Goal: Task Accomplishment & Management: Use online tool/utility

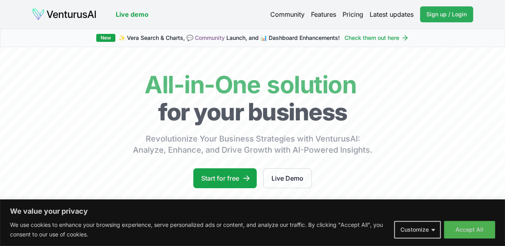
drag, startPoint x: 437, startPoint y: 12, endPoint x: 436, endPoint y: 34, distance: 22.0
click at [437, 12] on span "Sign up / Login" at bounding box center [446, 14] width 40 height 8
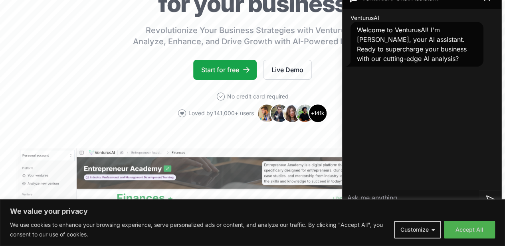
scroll to position [106, 0]
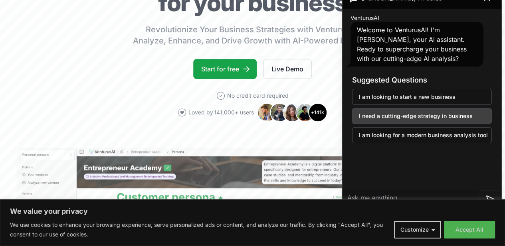
click at [407, 115] on button "I need a cutting-edge strategy in business" at bounding box center [422, 116] width 140 height 16
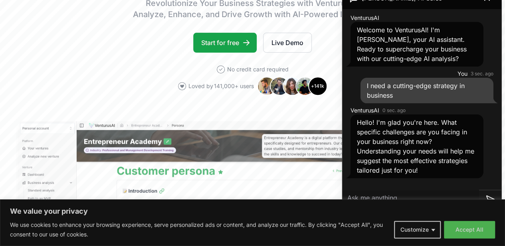
scroll to position [133, 0]
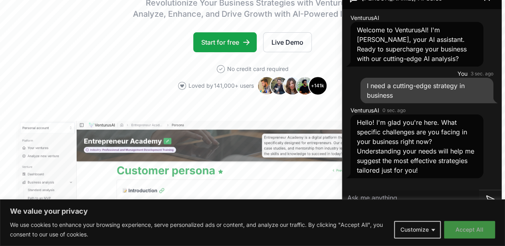
click at [468, 233] on button "Accept All" at bounding box center [469, 230] width 51 height 18
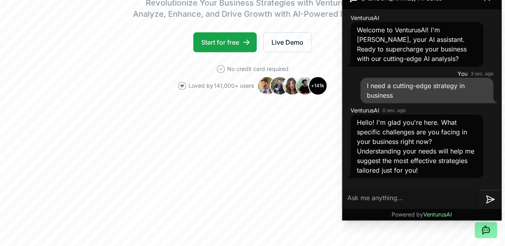
click at [358, 198] on textarea at bounding box center [410, 199] width 136 height 19
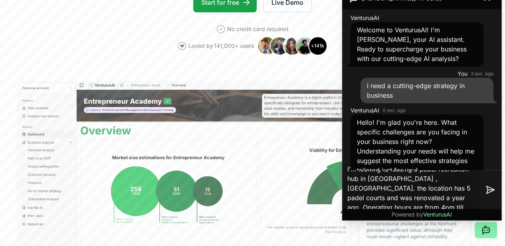
scroll to position [8, 0]
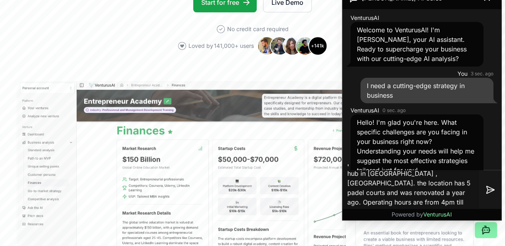
click at [456, 202] on textarea "I'm looking to leasing a padel recreation hub in Jeddah , KSA. the location has…" at bounding box center [410, 189] width 136 height 51
type textarea "I'm looking to leasing a padel recreation hub in Jeddah , KSA. the location has…"
click at [490, 192] on icon at bounding box center [490, 190] width 10 height 10
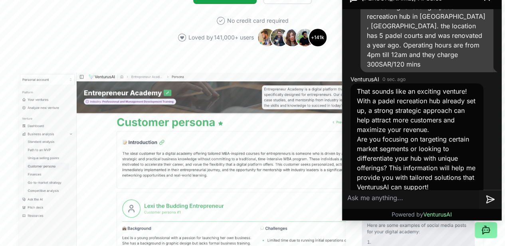
scroll to position [186, 0]
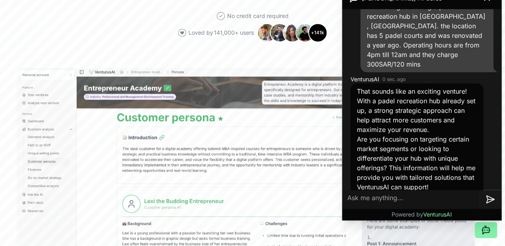
click at [399, 200] on textarea at bounding box center [410, 199] width 136 height 19
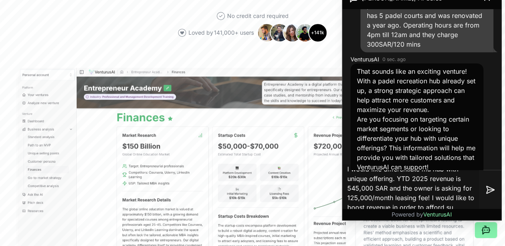
scroll to position [8, 0]
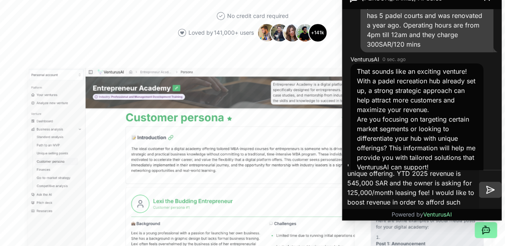
type textarea "I would like differentiate mu hub with unique offering. YTD 2025 revenue is 545…"
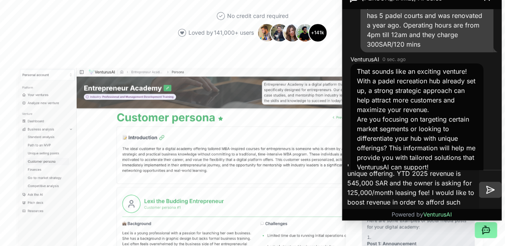
click at [492, 190] on icon at bounding box center [490, 190] width 10 height 10
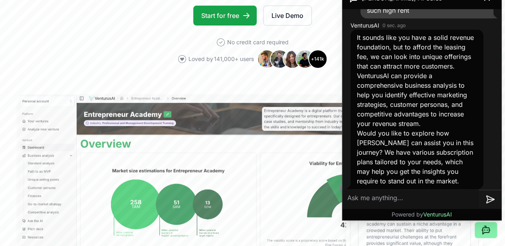
scroll to position [456, 0]
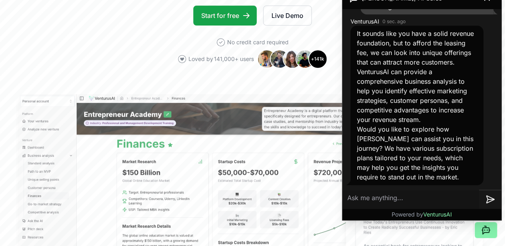
click at [373, 198] on textarea at bounding box center [410, 199] width 136 height 19
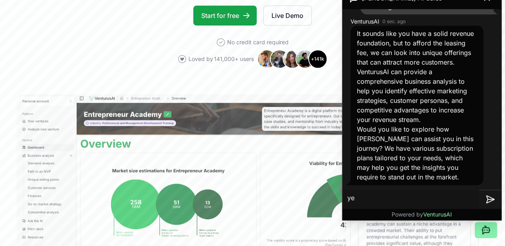
type textarea "yes"
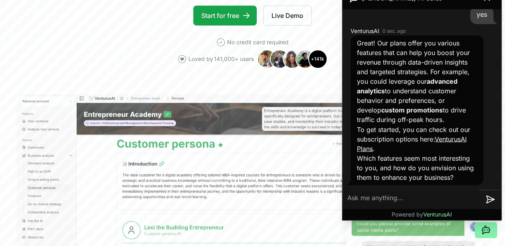
scroll to position [655, 0]
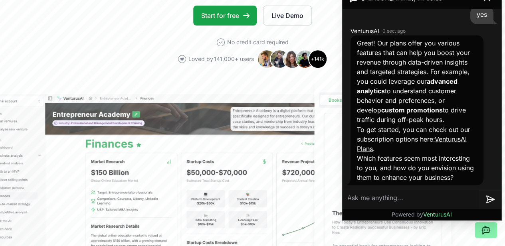
click at [460, 135] on link "VenturusAI Plans" at bounding box center [412, 144] width 110 height 18
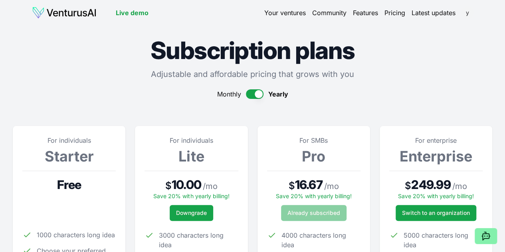
click at [465, 12] on html "We value your privacy We use cookies to enhance your browsing experience, serve…" at bounding box center [252, 126] width 505 height 252
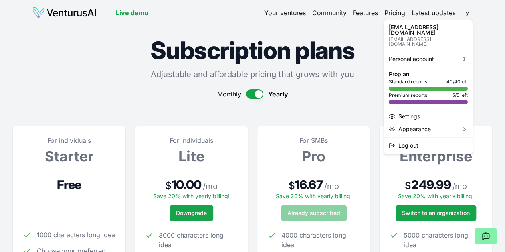
click at [159, 95] on html "We value your privacy We use cookies to enhance your browsing experience, serve…" at bounding box center [252, 126] width 505 height 252
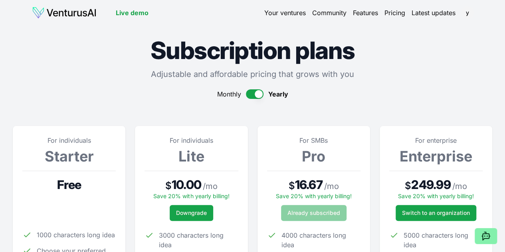
click at [281, 11] on link "Your ventures" at bounding box center [285, 13] width 42 height 10
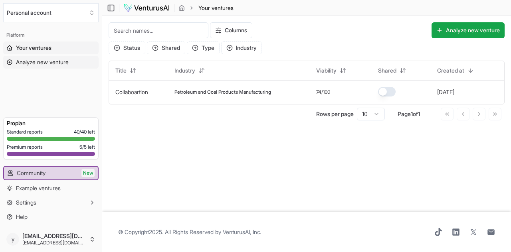
click at [10, 62] on icon at bounding box center [9, 62] width 5 height 5
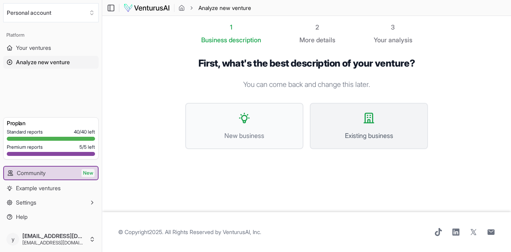
click at [373, 123] on icon at bounding box center [369, 118] width 10 height 10
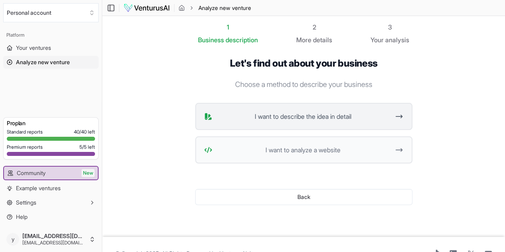
click at [403, 114] on icon at bounding box center [399, 117] width 8 height 10
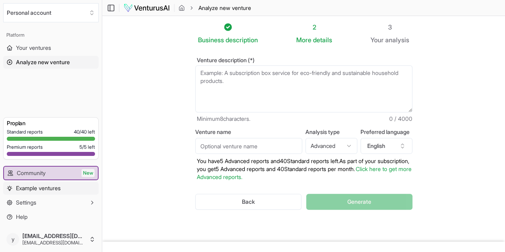
click at [33, 187] on span "Example ventures" at bounding box center [38, 188] width 45 height 8
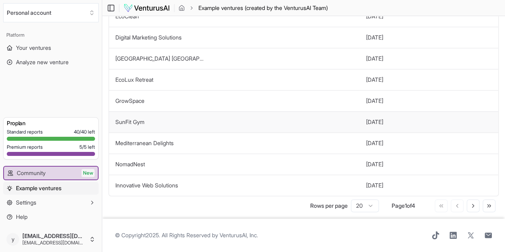
scroll to position [294, 0]
click at [472, 204] on icon at bounding box center [473, 205] width 2 height 3
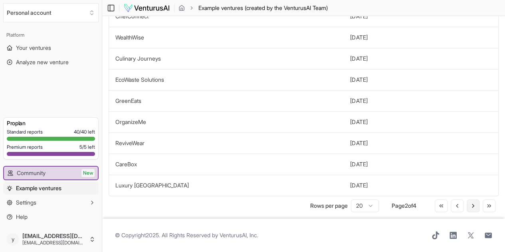
click at [472, 203] on icon at bounding box center [473, 206] width 6 height 6
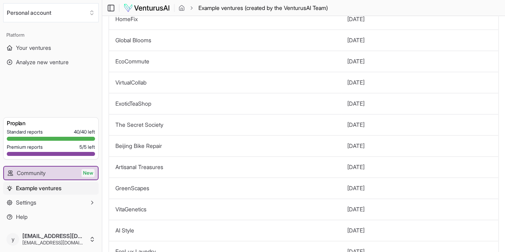
scroll to position [95, 0]
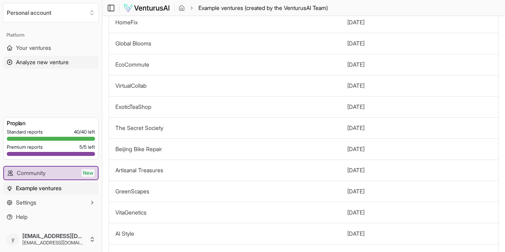
click at [32, 63] on span "Analyze new venture" at bounding box center [42, 62] width 53 height 8
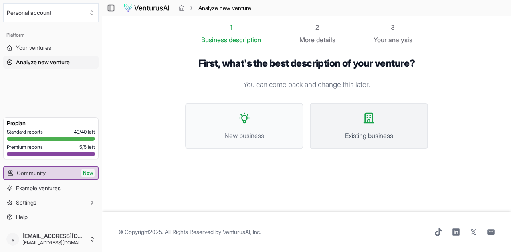
click at [379, 129] on button "Existing business" at bounding box center [369, 126] width 118 height 46
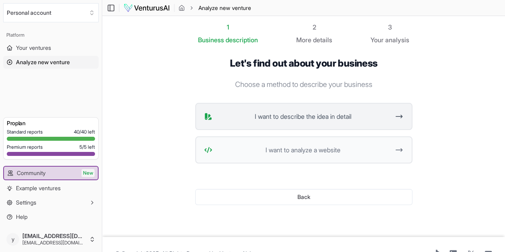
click at [323, 117] on span "I want to describe the idea in detail" at bounding box center [302, 117] width 175 height 10
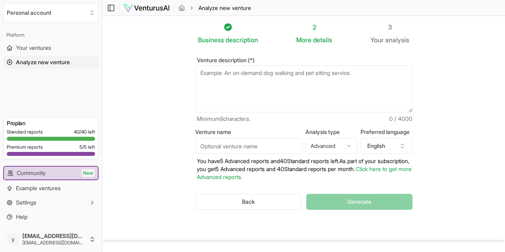
click at [206, 78] on textarea "Venture description (*)" at bounding box center [303, 88] width 217 height 47
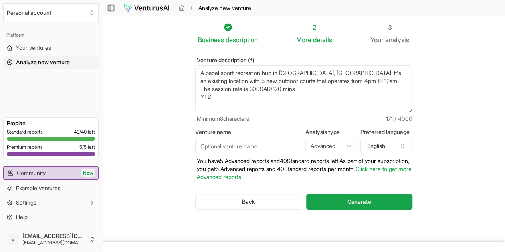
click at [412, 82] on textarea "A padel sport recreation hub in [GEOGRAPHIC_DATA], [GEOGRAPHIC_DATA]. It's an e…" at bounding box center [303, 88] width 217 height 47
click at [219, 90] on textarea "A padel sport recreation hub in [GEOGRAPHIC_DATA], [GEOGRAPHIC_DATA]. It's an e…" at bounding box center [303, 88] width 217 height 47
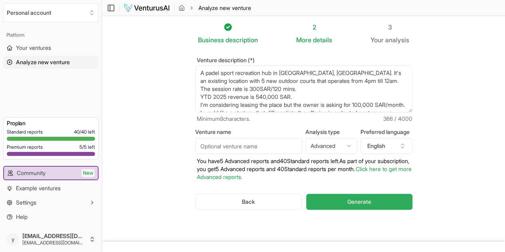
type textarea "A padel sport recreation hub in [GEOGRAPHIC_DATA], [GEOGRAPHIC_DATA]. It's an e…"
click at [349, 202] on button "Generate" at bounding box center [359, 202] width 106 height 16
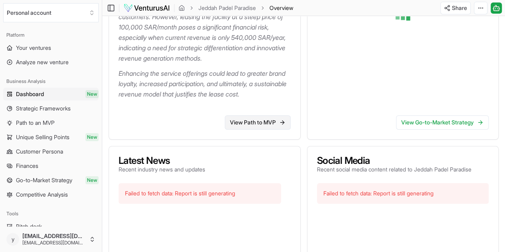
scroll to position [201, 0]
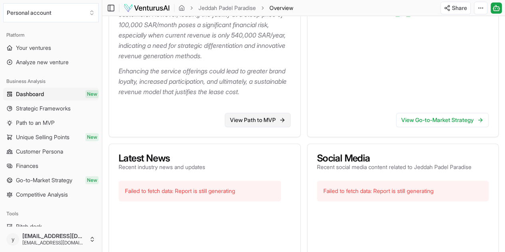
click at [273, 121] on link "View Path to MVP" at bounding box center [258, 120] width 66 height 14
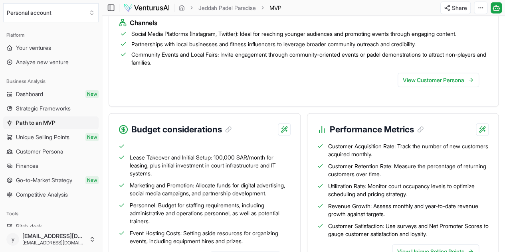
scroll to position [947, 0]
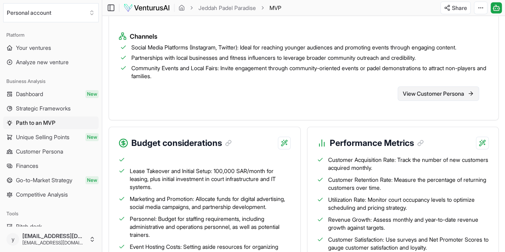
click at [448, 101] on link "View Customer Persona" at bounding box center [437, 94] width 81 height 14
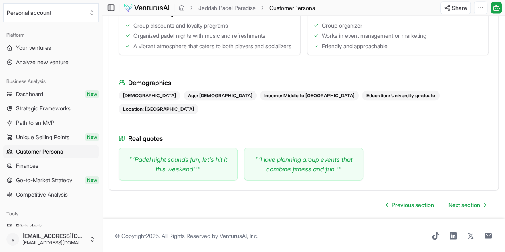
scroll to position [818, 0]
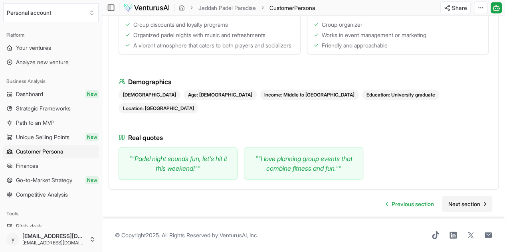
click at [471, 200] on span "Next section" at bounding box center [464, 204] width 32 height 8
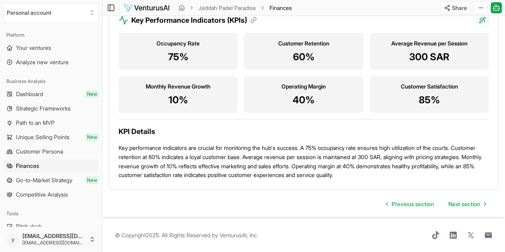
scroll to position [915, 0]
click at [469, 208] on span "Next section" at bounding box center [464, 204] width 32 height 8
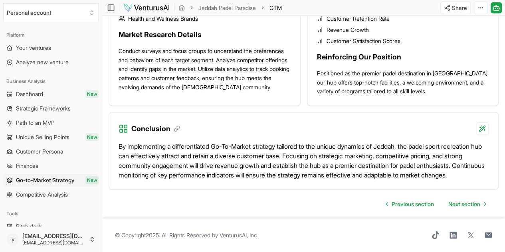
scroll to position [864, 0]
click at [482, 206] on link "Next section" at bounding box center [467, 204] width 50 height 16
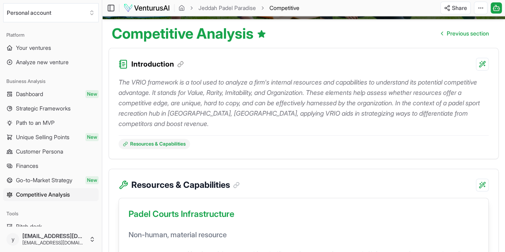
scroll to position [30, 0]
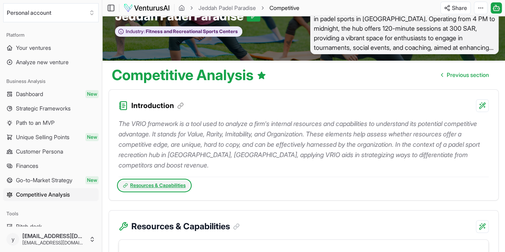
click at [147, 188] on link "Resources & Capabilities" at bounding box center [154, 185] width 71 height 10
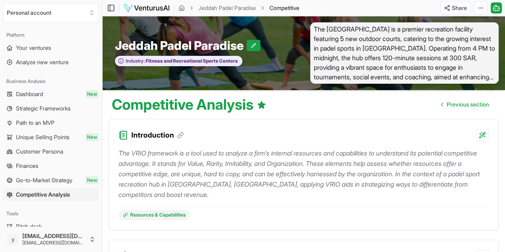
drag, startPoint x: 38, startPoint y: 95, endPoint x: 41, endPoint y: 101, distance: 7.5
click at [38, 95] on span "Dashboard" at bounding box center [29, 94] width 27 height 8
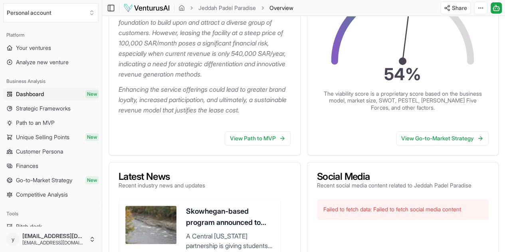
scroll to position [200, 0]
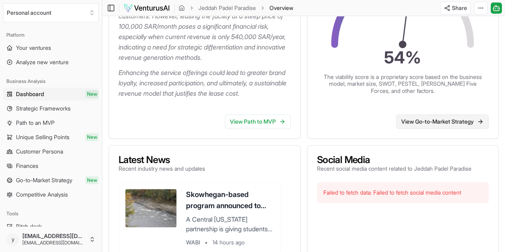
click at [451, 120] on link "View Go-to-Market Strategy" at bounding box center [442, 122] width 93 height 14
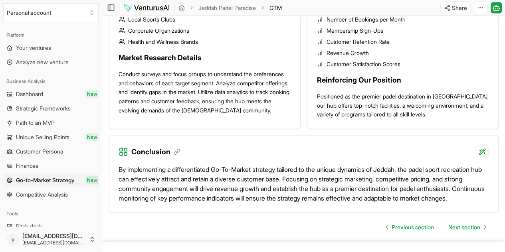
scroll to position [829, 0]
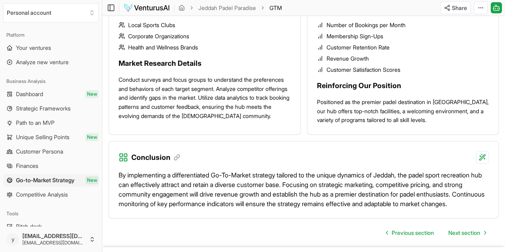
click at [335, 170] on p "By implementing a differentiated Go-To-Market strategy tailored to the unique d…" at bounding box center [304, 189] width 370 height 38
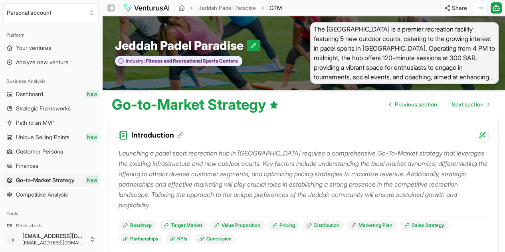
scroll to position [0, 0]
click at [256, 43] on icon at bounding box center [254, 46] width 6 height 6
click at [270, 43] on icon at bounding box center [273, 46] width 6 height 6
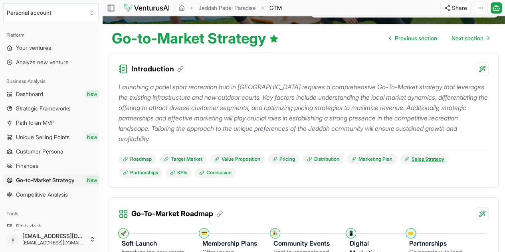
scroll to position [80, 0]
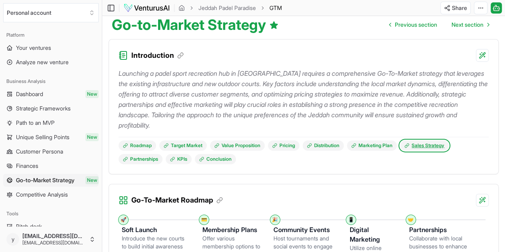
click at [437, 150] on link "Sales Strategy" at bounding box center [424, 145] width 49 height 10
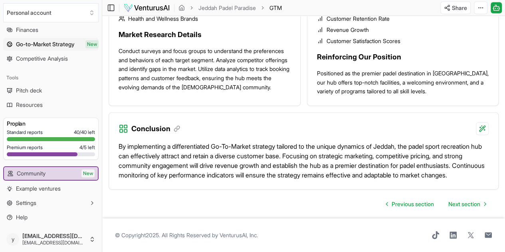
scroll to position [869, 0]
click at [465, 200] on span "Next section" at bounding box center [464, 204] width 32 height 8
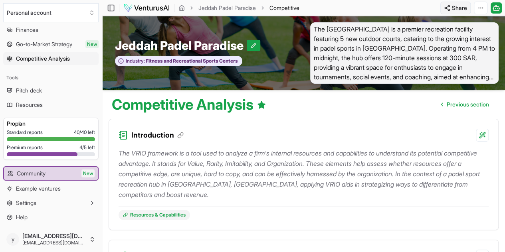
click at [451, 5] on html "We value your privacy We use cookies to enhance your browsing experience, serve…" at bounding box center [252, 126] width 505 height 252
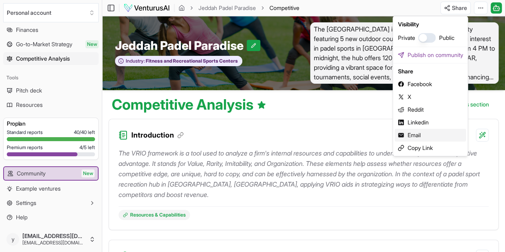
click at [411, 133] on div "Email" at bounding box center [429, 135] width 71 height 13
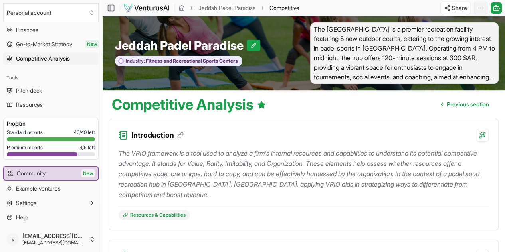
click at [481, 8] on html "We value your privacy We use cookies to enhance your browsing experience, serve…" at bounding box center [252, 126] width 505 height 252
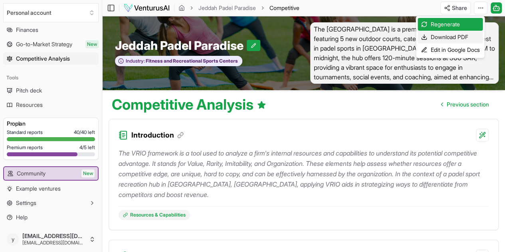
click at [444, 36] on div "Download PDF" at bounding box center [449, 37] width 65 height 13
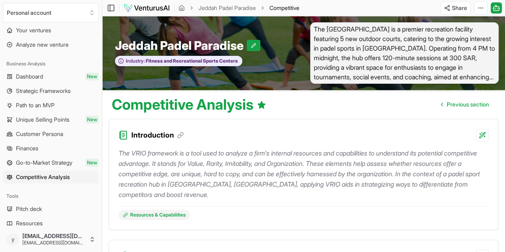
scroll to position [16, 0]
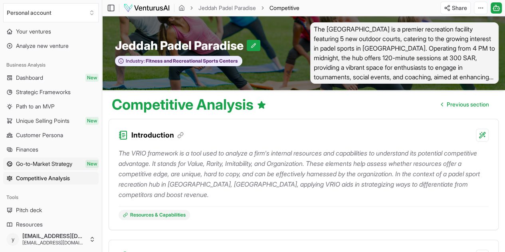
click at [53, 165] on span "Go-to-Market Strategy" at bounding box center [44, 164] width 56 height 8
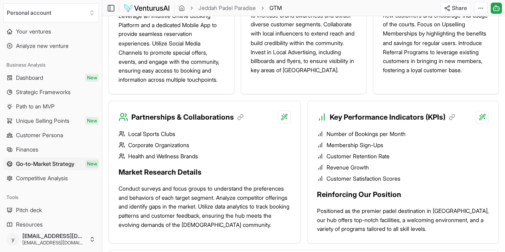
scroll to position [731, 0]
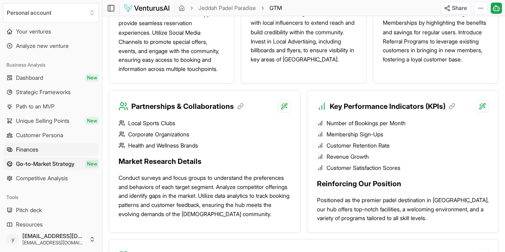
click at [28, 150] on span "Finances" at bounding box center [27, 150] width 22 height 8
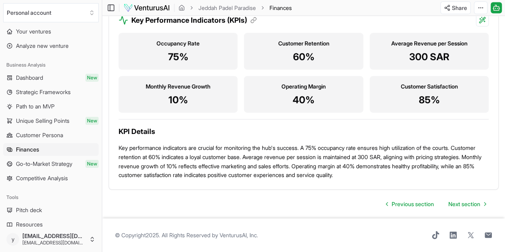
scroll to position [929, 0]
